Goal: Find specific page/section: Find specific page/section

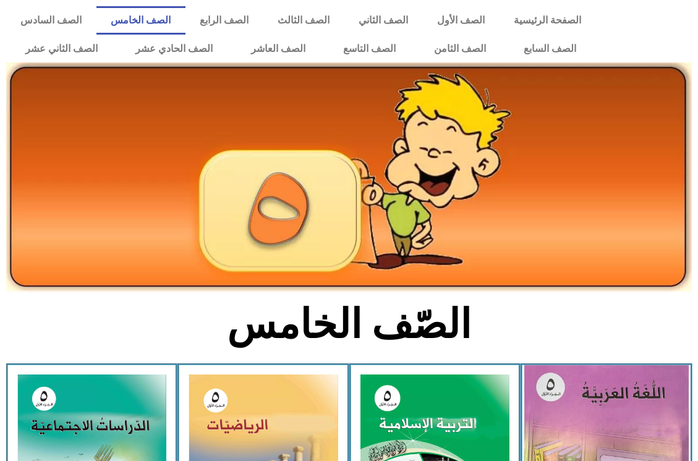
scroll to position [185, 0]
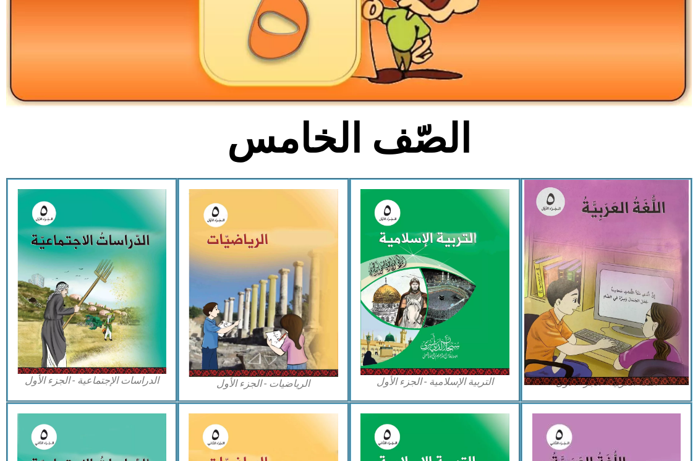
click at [607, 263] on img at bounding box center [606, 282] width 164 height 205
